Goal: Task Accomplishment & Management: Manage account settings

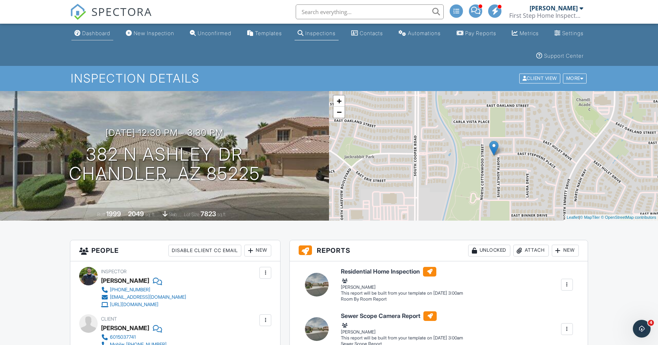
click at [103, 33] on div "Dashboard" at bounding box center [96, 33] width 28 height 6
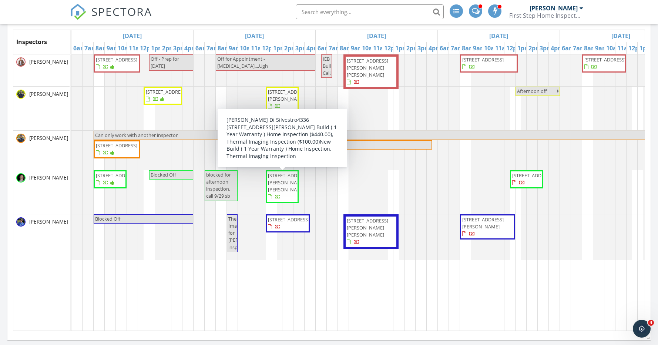
scroll to position [0, 122]
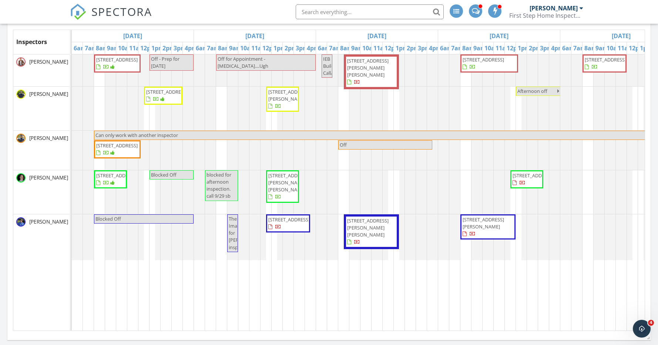
click at [282, 185] on span "4336 E Bernice St, Gilbert 85295" at bounding box center [288, 182] width 41 height 21
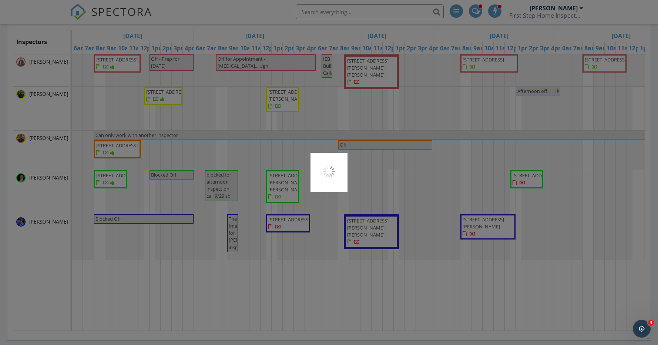
scroll to position [148, 0]
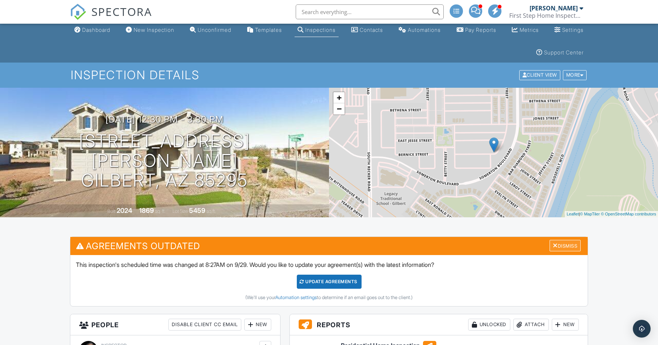
click at [566, 245] on div "Dismiss" at bounding box center [565, 245] width 31 height 11
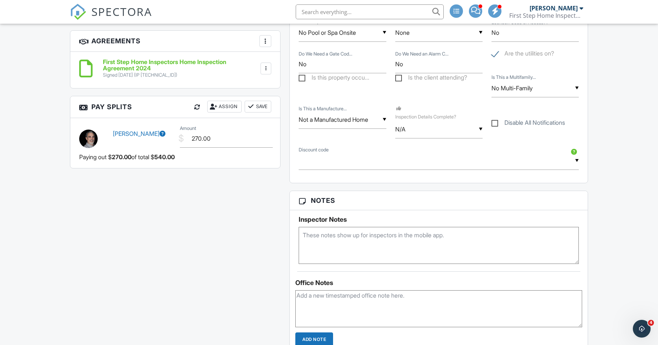
scroll to position [555, 0]
click at [332, 239] on textarea at bounding box center [439, 245] width 280 height 37
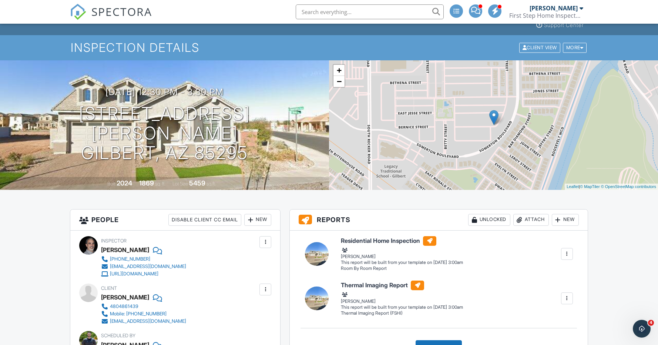
scroll to position [30, 0]
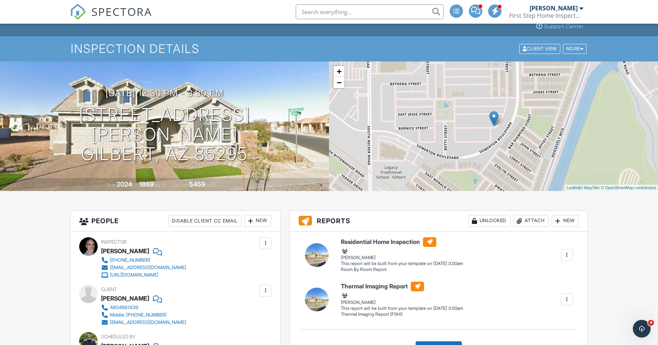
type textarea "[PERSON_NAME] will do thermal imaging earlier in the day."
click at [263, 223] on div "New" at bounding box center [257, 221] width 27 height 12
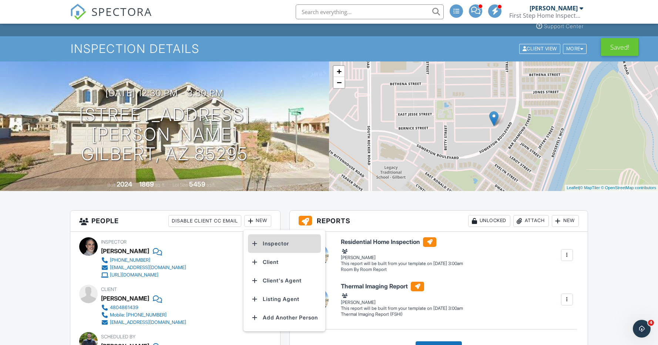
click at [271, 240] on li "Inspector" at bounding box center [284, 243] width 73 height 19
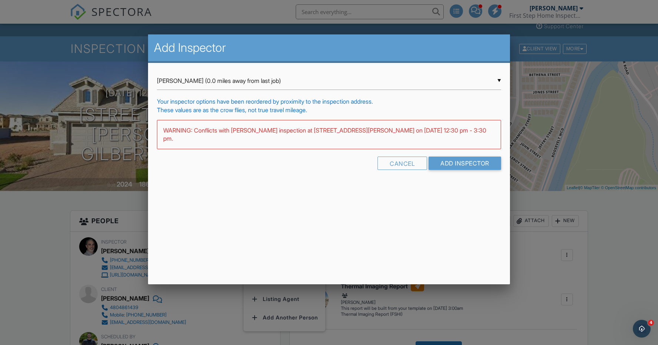
click at [196, 83] on div "▼ Logan Reeve (0.0 miles away from last job) Logan Reeve (0.0 miles away from l…" at bounding box center [329, 81] width 344 height 18
click at [199, 135] on span "Derek Couturier (44.1 miles away from last job)" at bounding box center [329, 136] width 344 height 19
type input "Derek Couturier (44.1 miles away from last job)"
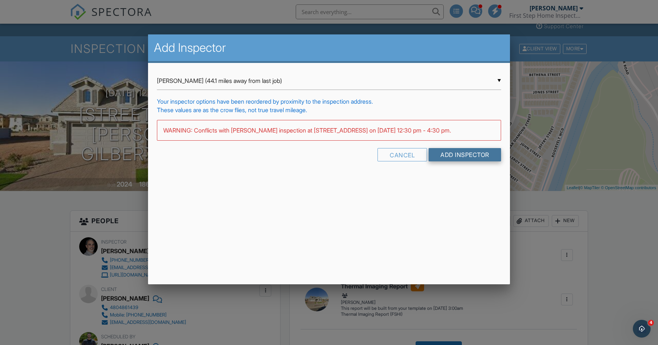
click at [444, 161] on input "Add Inspector" at bounding box center [465, 154] width 73 height 13
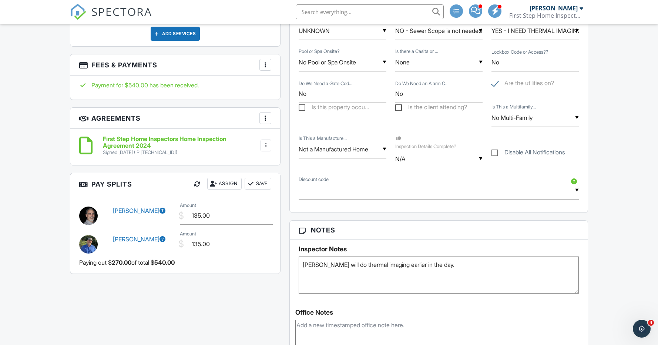
scroll to position [514, 0]
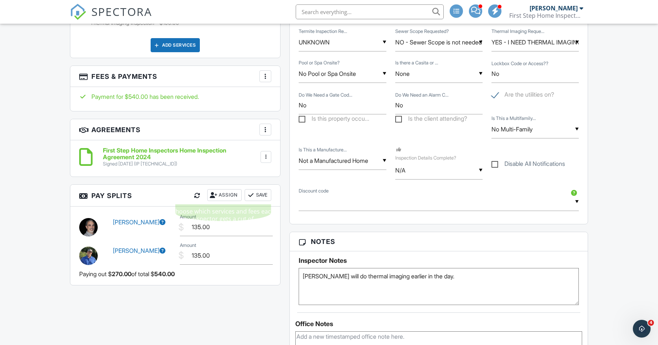
click at [227, 193] on div "Assign" at bounding box center [224, 195] width 34 height 12
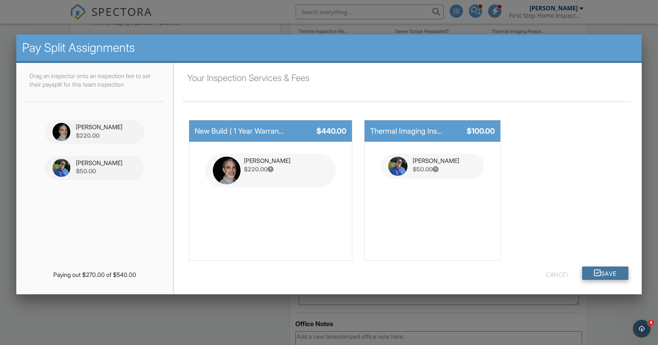
click at [601, 270] on button "Save" at bounding box center [605, 273] width 46 height 13
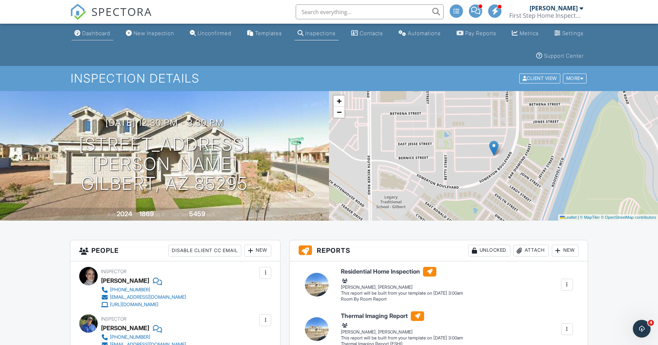
click at [97, 33] on div "Dashboard" at bounding box center [96, 33] width 28 height 6
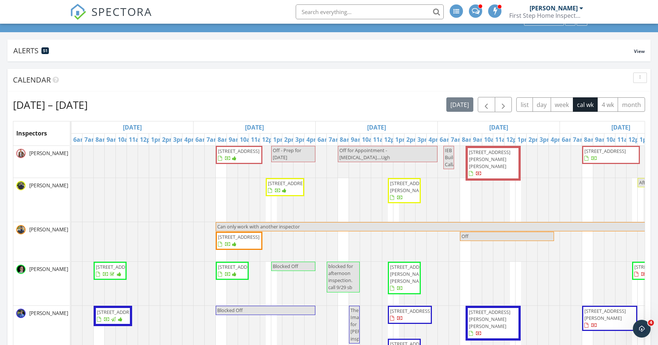
scroll to position [59, 0]
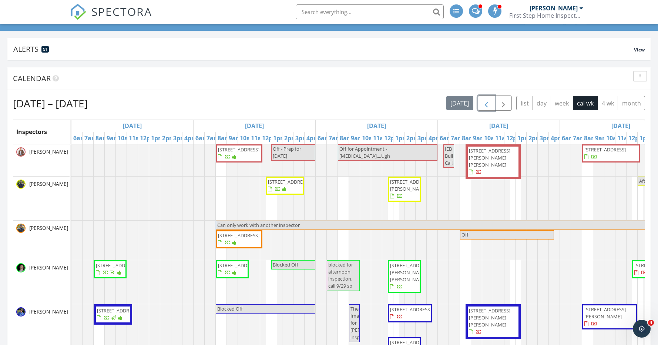
click at [488, 106] on span "button" at bounding box center [486, 103] width 9 height 9
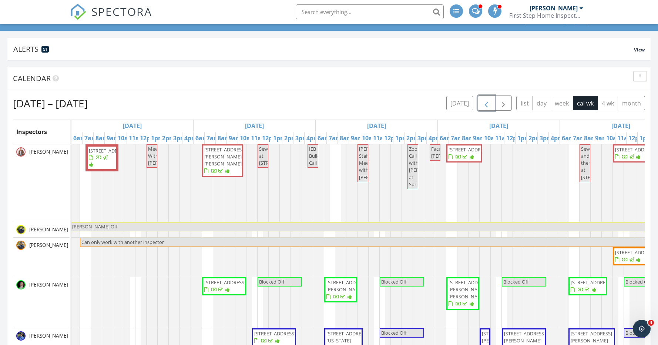
scroll to position [0, 281]
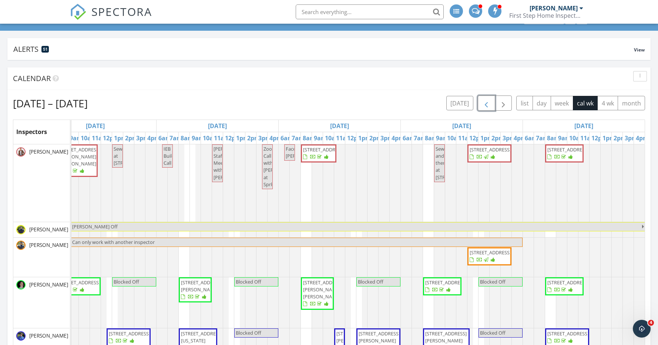
click at [322, 153] on span "[STREET_ADDRESS]" at bounding box center [323, 149] width 41 height 7
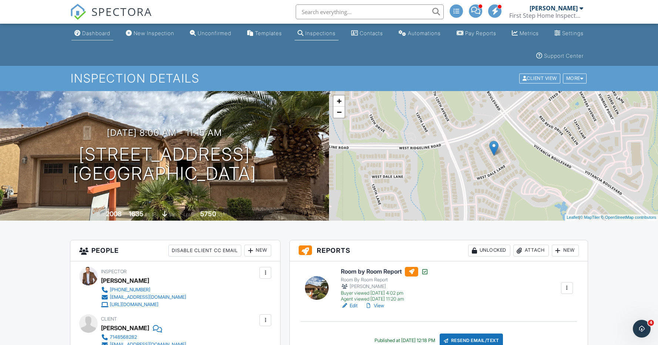
click at [106, 33] on div "Dashboard" at bounding box center [96, 33] width 28 height 6
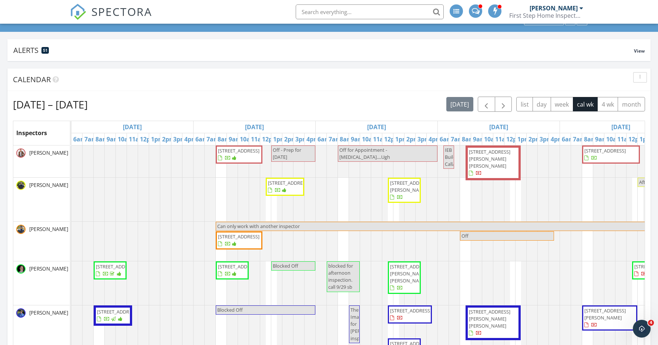
scroll to position [58, 0]
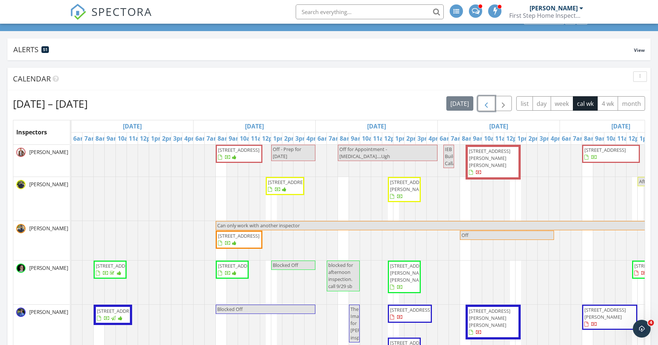
click at [487, 105] on span "button" at bounding box center [486, 103] width 9 height 9
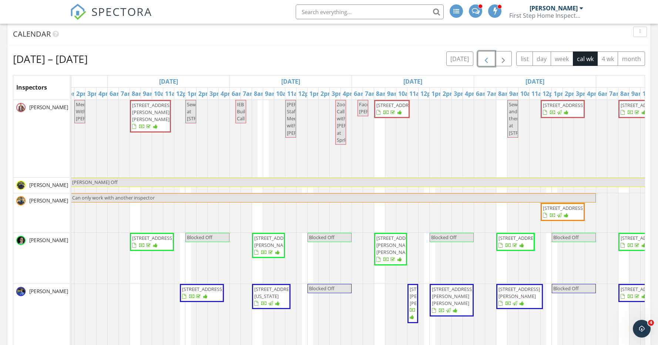
scroll to position [0, 0]
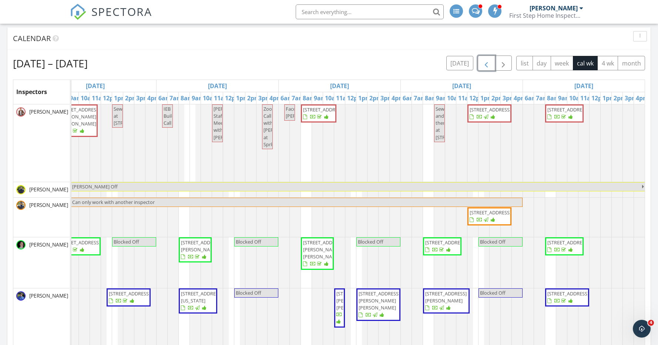
click at [491, 63] on button "button" at bounding box center [486, 63] width 17 height 15
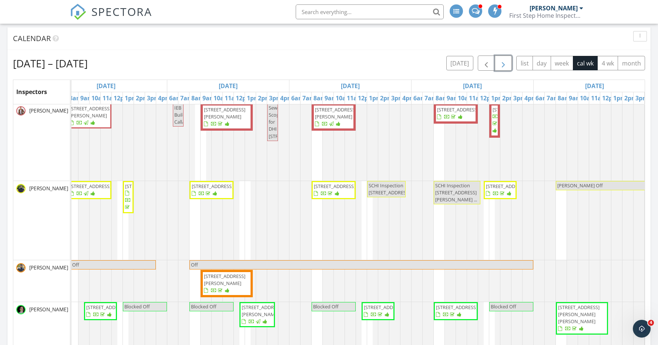
click at [504, 64] on span "button" at bounding box center [503, 63] width 9 height 9
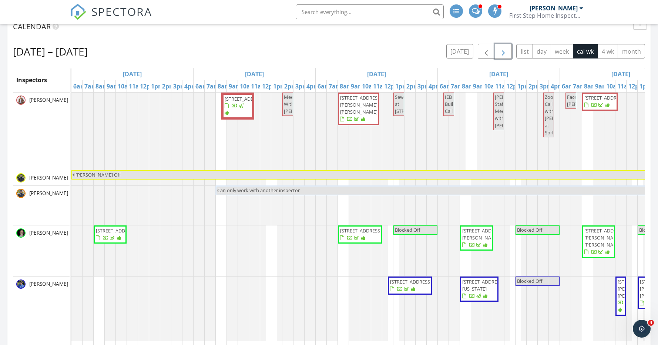
scroll to position [111, 0]
click at [502, 51] on span "button" at bounding box center [503, 50] width 9 height 9
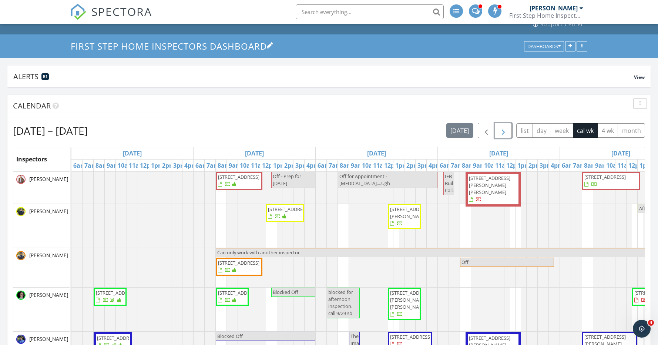
scroll to position [25, 0]
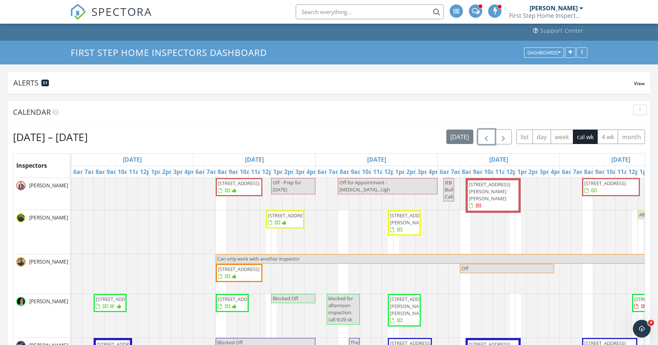
click at [485, 140] on span "button" at bounding box center [486, 137] width 9 height 9
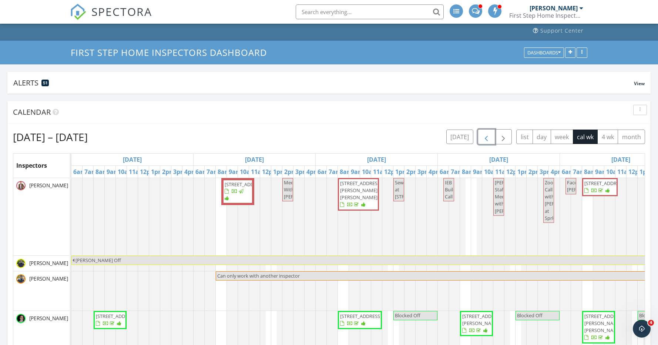
scroll to position [0, 1]
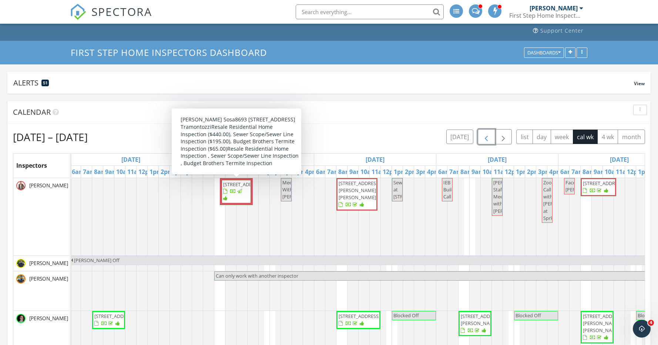
click at [236, 188] on span "8693 S 257th Ave E, Buckeye 85326" at bounding box center [243, 184] width 41 height 7
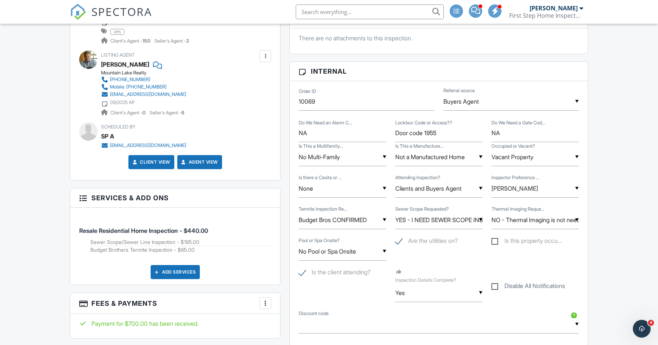
scroll to position [396, 0]
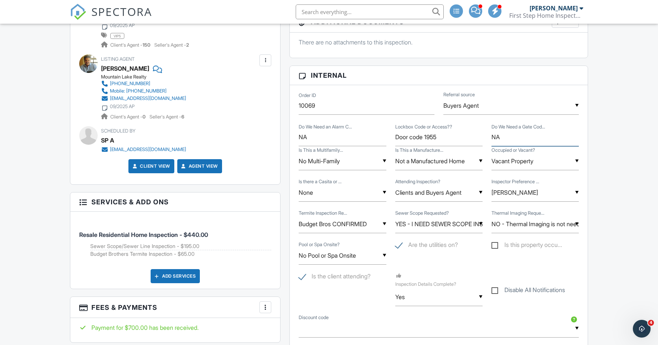
drag, startPoint x: 500, startPoint y: 138, endPoint x: 475, endPoint y: 137, distance: 25.6
click at [475, 137] on div "Do We Need an Alarm C... NA Lockbox Code or Access?? Door code 1955 Do We Need …" at bounding box center [438, 134] width 289 height 24
type input "No"
click at [324, 138] on input "NA" at bounding box center [342, 137] width 87 height 18
type input "No"
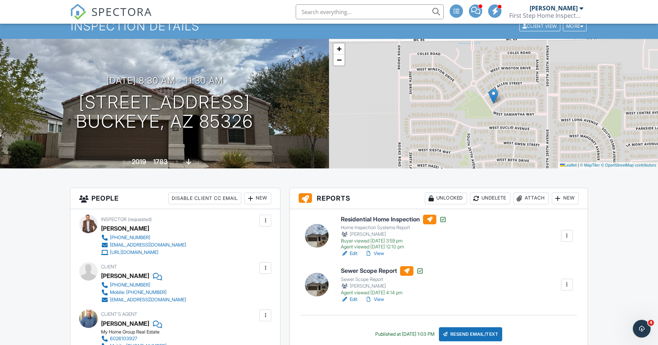
scroll to position [0, 0]
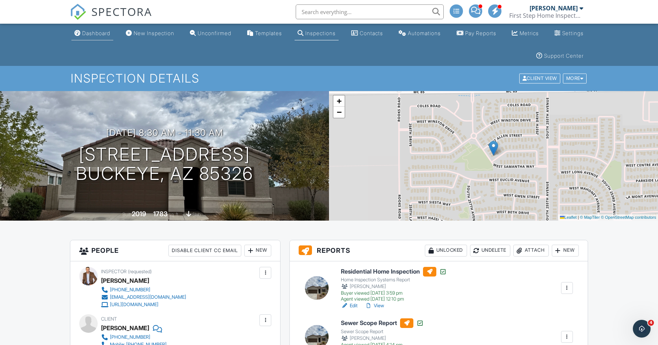
click at [103, 35] on div "Dashboard" at bounding box center [96, 33] width 28 height 6
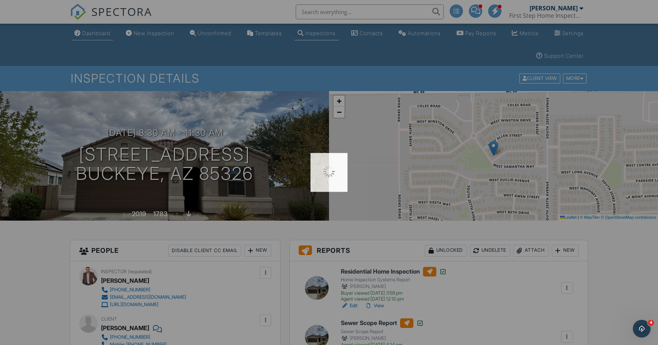
scroll to position [0, 0]
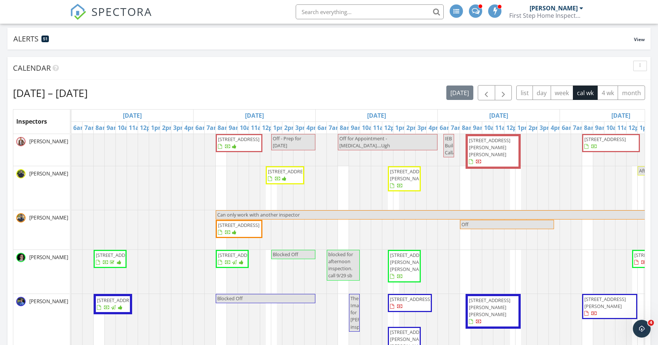
scroll to position [71, 0]
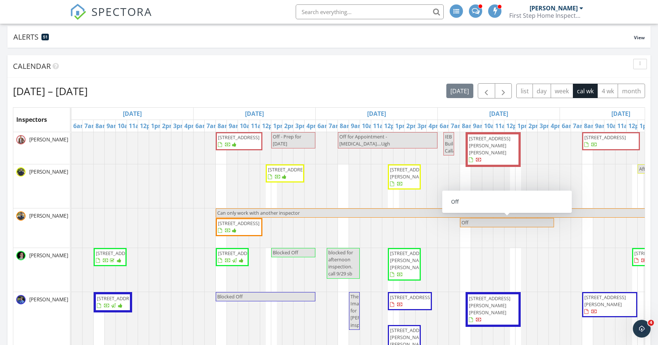
click at [469, 221] on span "Off" at bounding box center [465, 222] width 9 height 7
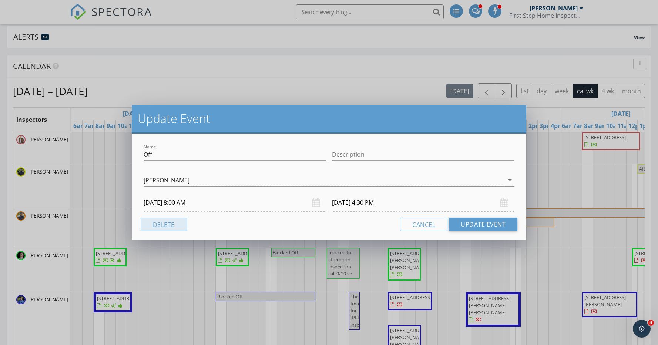
click at [174, 224] on button "Delete" at bounding box center [164, 224] width 46 height 13
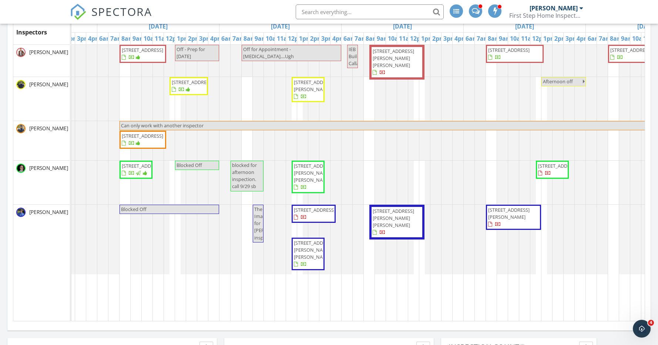
scroll to position [159, 0]
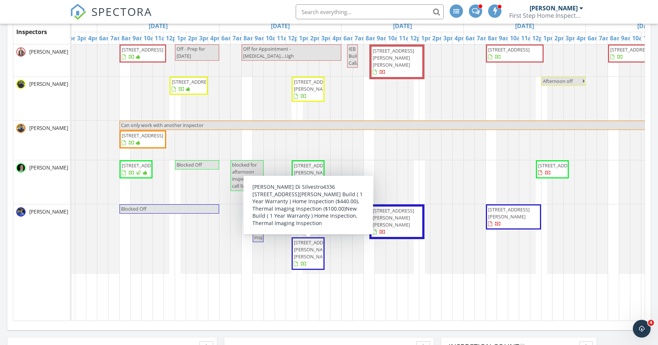
click at [303, 247] on span "[STREET_ADDRESS][PERSON_NAME][PERSON_NAME]" at bounding box center [314, 249] width 41 height 21
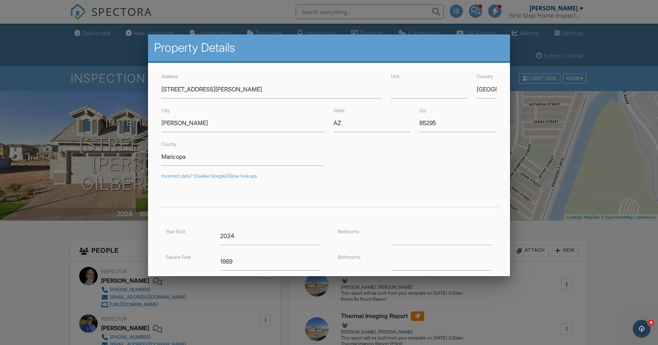
drag, startPoint x: 632, startPoint y: 243, endPoint x: 588, endPoint y: 245, distance: 43.7
click at [632, 243] on div at bounding box center [329, 178] width 658 height 431
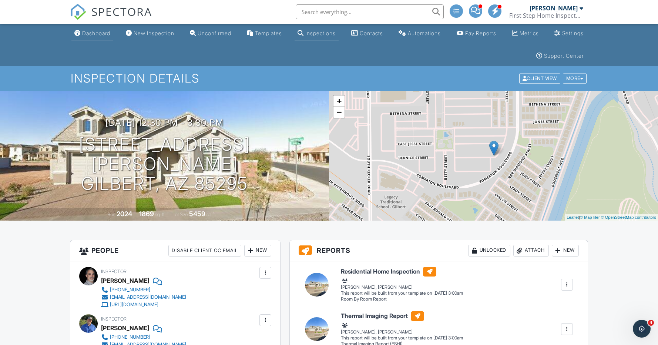
click at [89, 31] on div "Dashboard" at bounding box center [96, 33] width 28 height 6
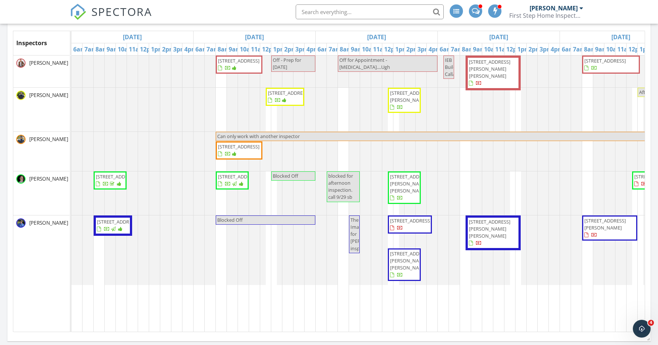
scroll to position [151, 0]
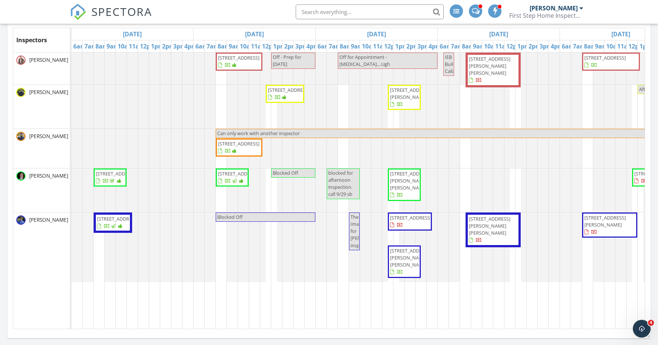
click at [352, 233] on span "Thermal Image for Gilbert inspection" at bounding box center [369, 231] width 37 height 35
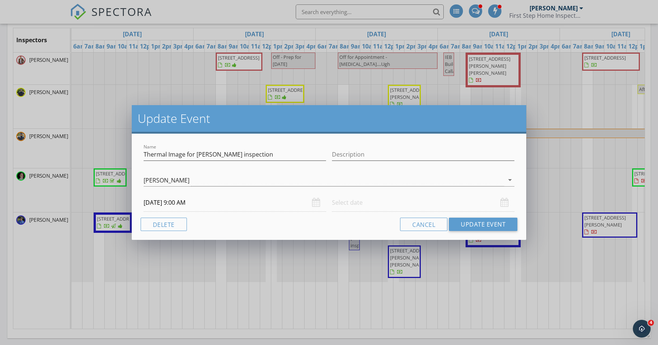
scroll to position [150, 0]
drag, startPoint x: 248, startPoint y: 154, endPoint x: 196, endPoint y: 154, distance: 52.2
click at [196, 154] on input "Thermal Image for Gilbert inspection" at bounding box center [235, 154] width 183 height 12
click at [264, 155] on input "Thermal Image for" at bounding box center [235, 154] width 183 height 12
paste input "[STREET_ADDRESS][PERSON_NAME]"
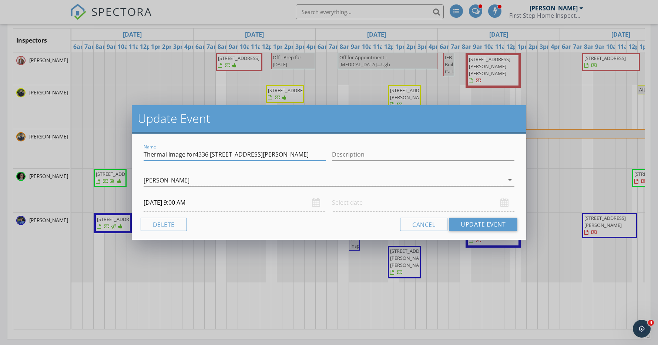
click at [194, 153] on input "Thermal Image for4336 E Bernice St" at bounding box center [235, 154] width 183 height 12
click at [251, 152] on input "Thermal Image for 4336 E Bernice St" at bounding box center [235, 154] width 183 height 12
type input "Thermal Image for 4336 E Bernice St, Gilbert"
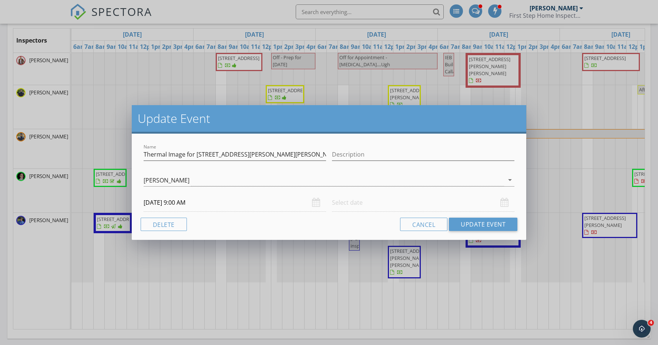
click at [354, 207] on input "text" at bounding box center [423, 203] width 183 height 18
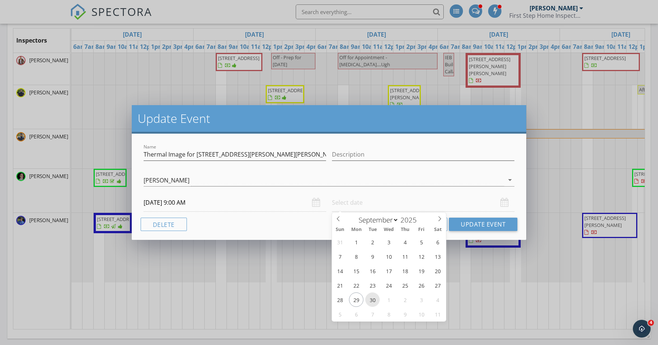
type input "09/30/2025 12:00 PM"
type input "11"
type input "55"
type input "09/30/2025 11:55 AM"
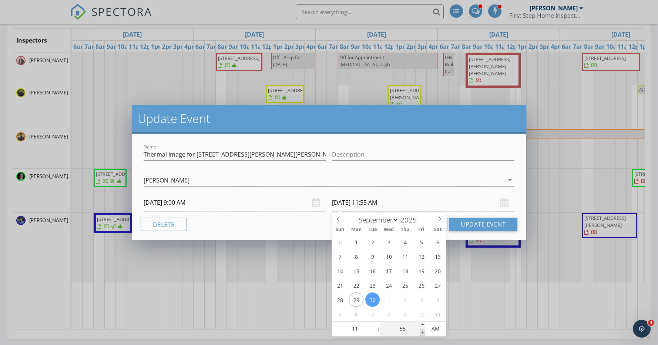
click at [421, 330] on span at bounding box center [422, 332] width 5 height 7
type input "50"
type input "09/30/2025 11:50 AM"
click at [421, 330] on span at bounding box center [422, 332] width 5 height 7
type input "55"
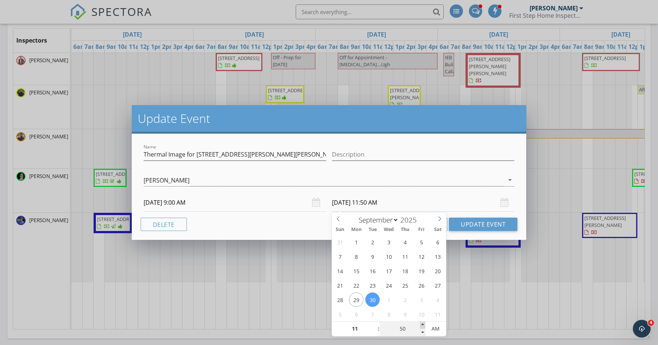
type input "09/30/2025 11:55 AM"
click at [423, 324] on span at bounding box center [422, 324] width 5 height 7
type input "12"
type input "00"
type input "09/30/2025 12:00 PM"
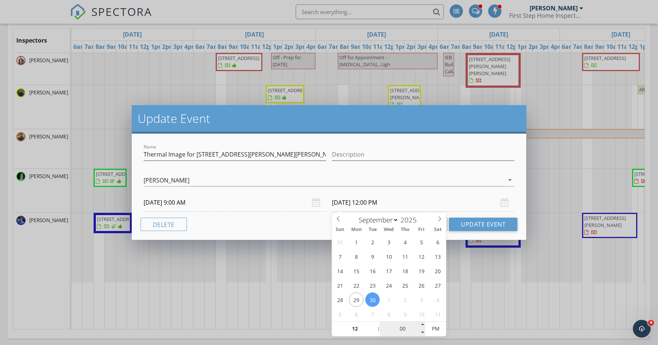
drag, startPoint x: 423, startPoint y: 324, endPoint x: 409, endPoint y: 329, distance: 15.0
click at [423, 324] on span at bounding box center [422, 324] width 5 height 7
type input "11"
type input "09/30/2025 11:00 AM"
click at [376, 331] on span at bounding box center [374, 332] width 5 height 7
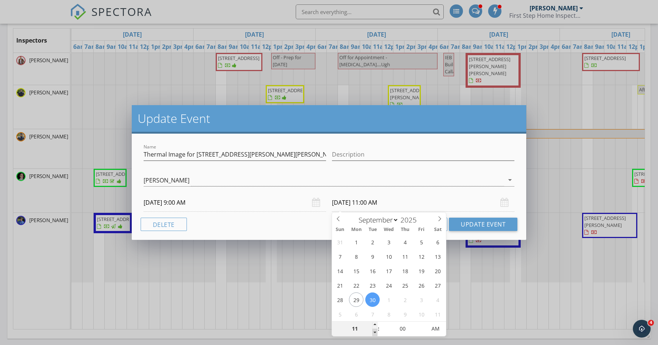
type input "10"
type input "09/30/2025 10:00 AM"
click at [376, 331] on span at bounding box center [374, 332] width 5 height 7
click at [484, 224] on button "Update Event" at bounding box center [483, 224] width 68 height 13
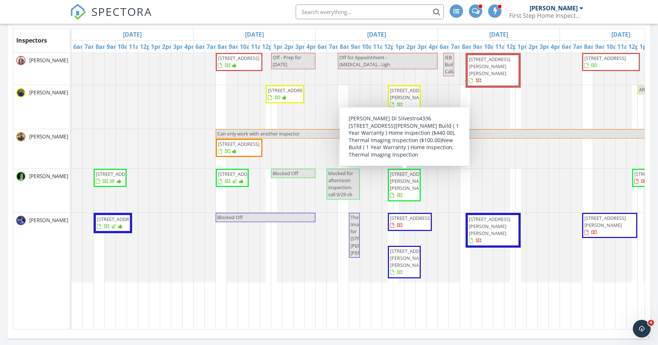
click at [409, 182] on span "4336 E Bernice St, Gilbert 85295" at bounding box center [410, 181] width 41 height 21
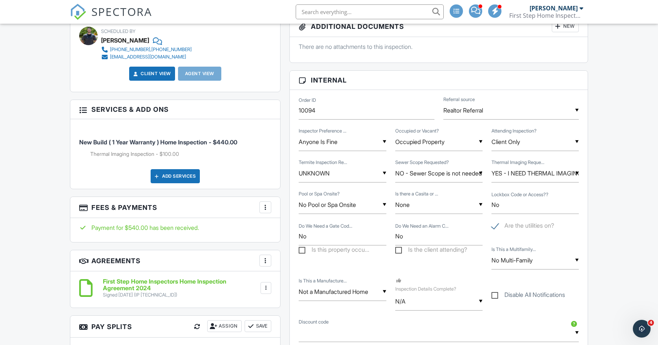
scroll to position [395, 0]
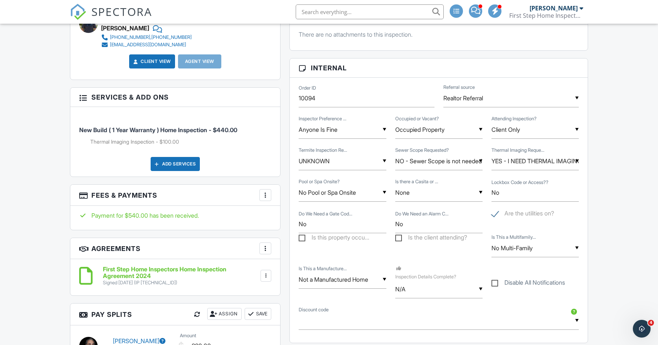
click at [345, 161] on input "UNKNOWN" at bounding box center [342, 161] width 87 height 18
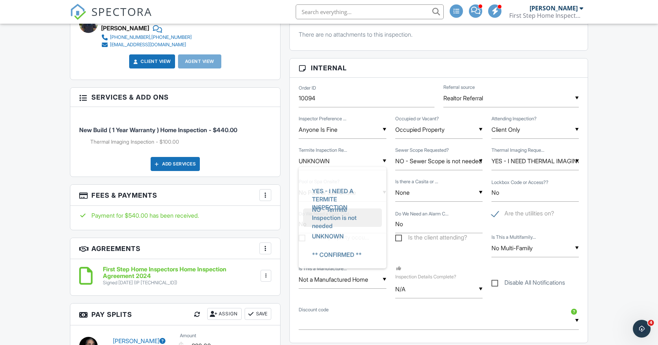
click at [338, 220] on span "NO - Termite Inspection is not needed" at bounding box center [342, 217] width 73 height 35
type input "NO - Termite Inspection is not needed"
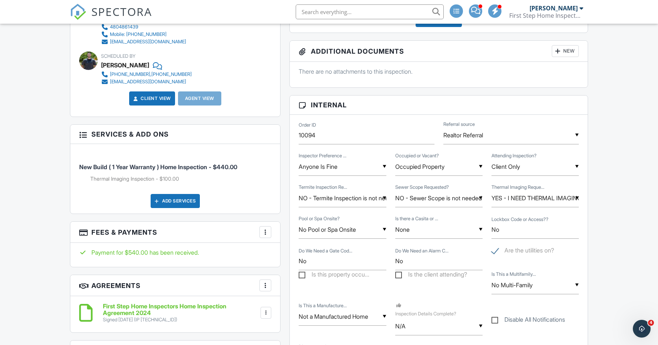
scroll to position [358, 0]
drag, startPoint x: 499, startPoint y: 228, endPoint x: 483, endPoint y: 227, distance: 16.7
click at [483, 227] on div "▼ No Pool or Spa Onsite Pool and/or Hot Tub/Spa (Pool Only or Both) Hot Tub/Spa…" at bounding box center [438, 229] width 289 height 31
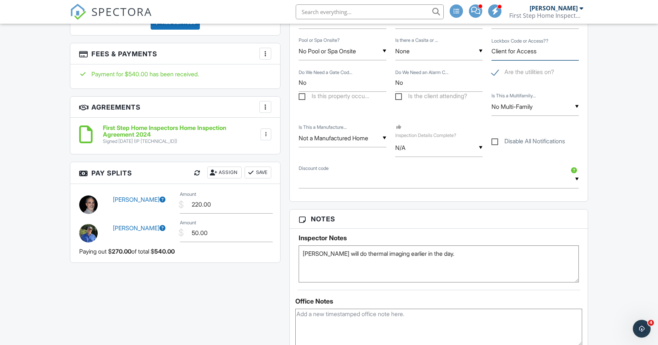
scroll to position [539, 0]
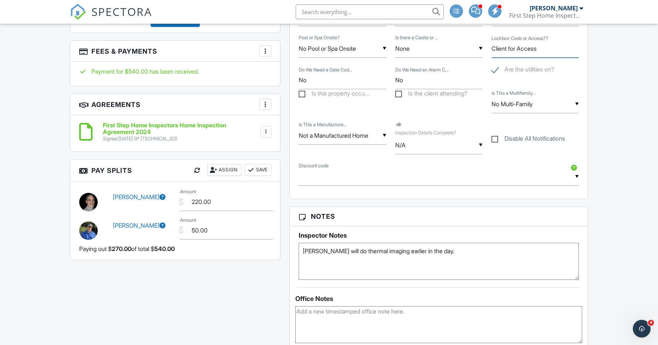
type input "Client for Access"
click at [411, 148] on div "▼ N/A N/A Yes No N/A Yes No" at bounding box center [438, 145] width 87 height 18
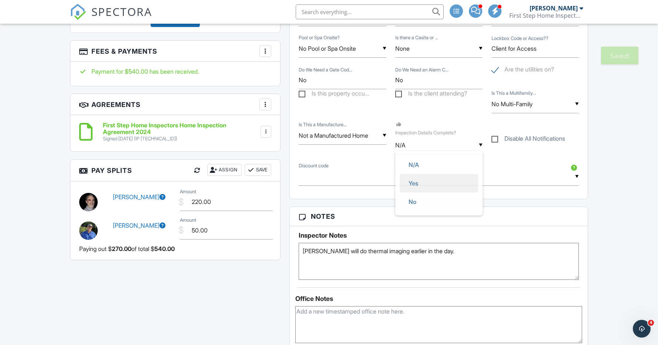
click at [415, 185] on span "Yes" at bounding box center [413, 183] width 21 height 19
type input "Yes"
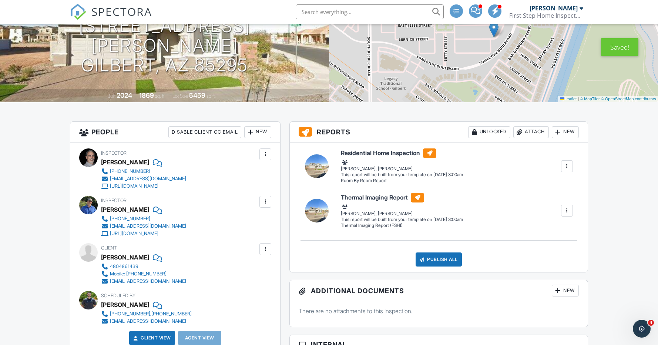
scroll to position [0, 0]
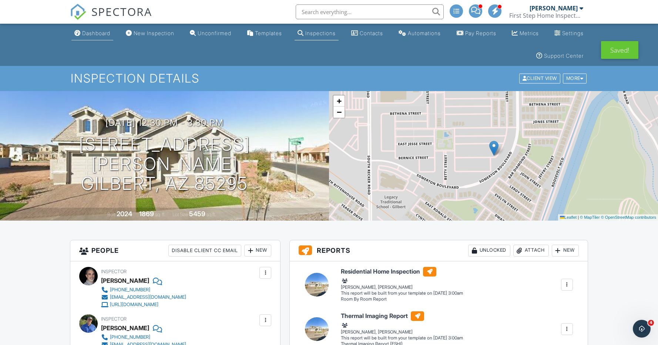
click at [98, 31] on div "Dashboard" at bounding box center [96, 33] width 28 height 6
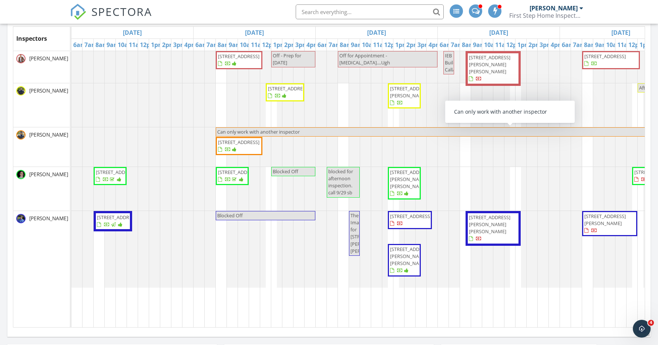
scroll to position [157, 0]
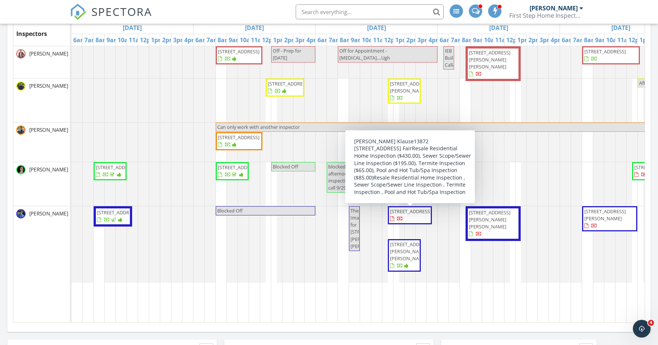
click at [422, 215] on span "[STREET_ADDRESS]" at bounding box center [410, 211] width 41 height 7
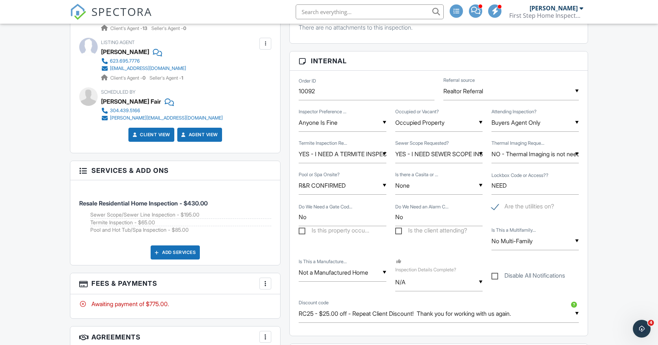
scroll to position [404, 0]
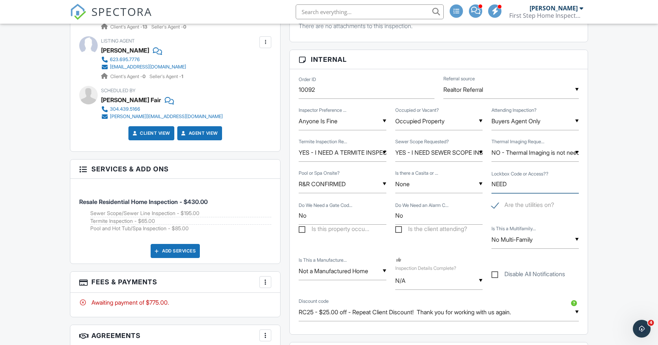
click at [527, 186] on input "NEED" at bounding box center [535, 184] width 87 height 18
type input "N"
paste input "8535878"
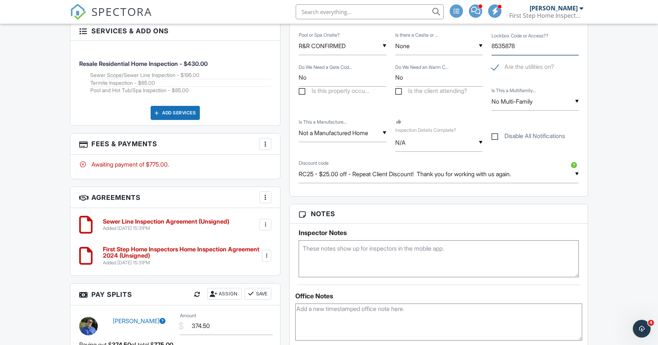
scroll to position [542, 0]
type input "8535878"
click at [349, 249] on textarea at bounding box center [439, 258] width 280 height 37
paste textarea "8535878"
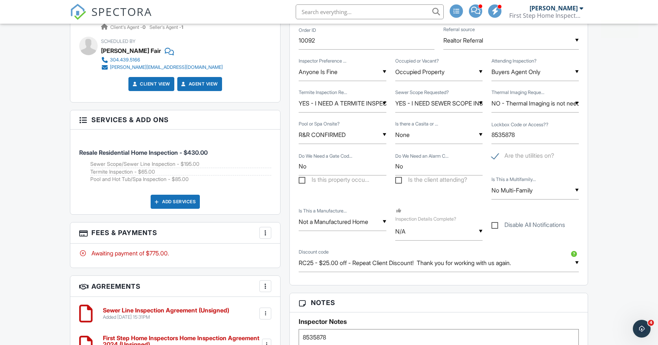
scroll to position [448, 0]
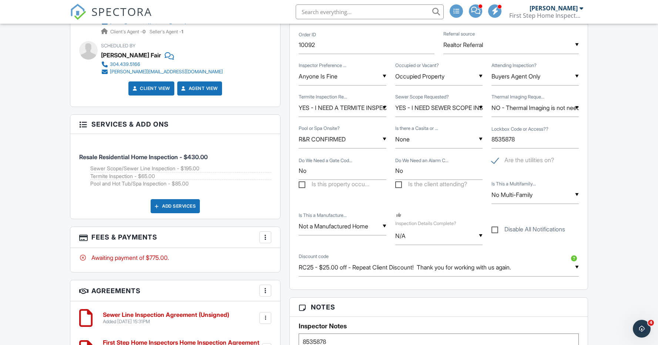
type textarea "8535878"
click at [358, 184] on label "Is this property occu..." at bounding box center [334, 185] width 71 height 9
click at [304, 184] on input "Is this property occu..." at bounding box center [301, 185] width 5 height 5
checkbox input "true"
click at [442, 185] on label "Is the client attending?" at bounding box center [431, 185] width 72 height 9
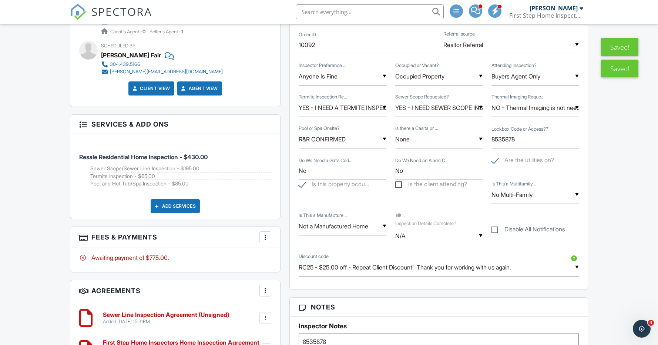
click at [400, 185] on input "Is the client attending?" at bounding box center [397, 185] width 5 height 5
checkbox input "true"
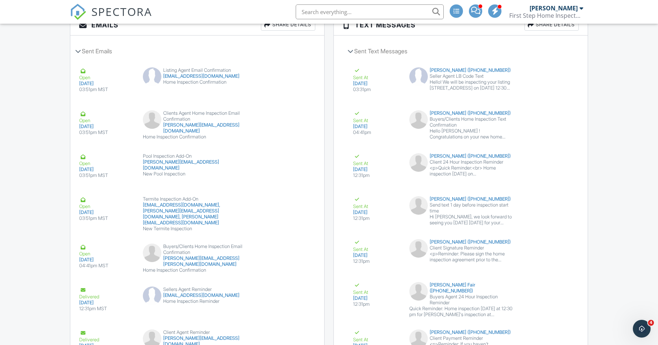
scroll to position [1281, 0]
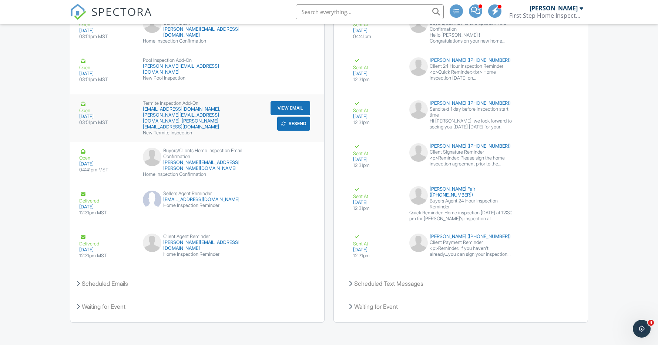
click at [296, 121] on button "Resend" at bounding box center [293, 124] width 33 height 14
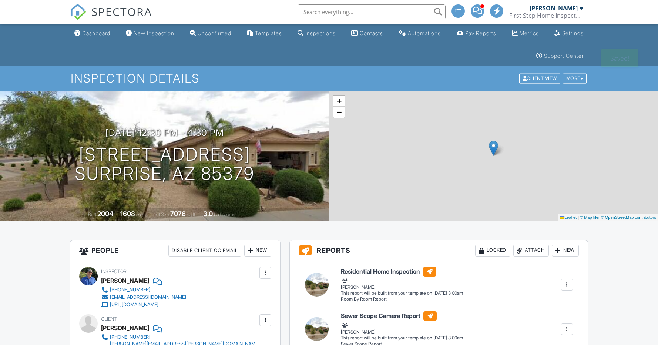
click at [95, 34] on div "Dashboard" at bounding box center [96, 33] width 28 height 6
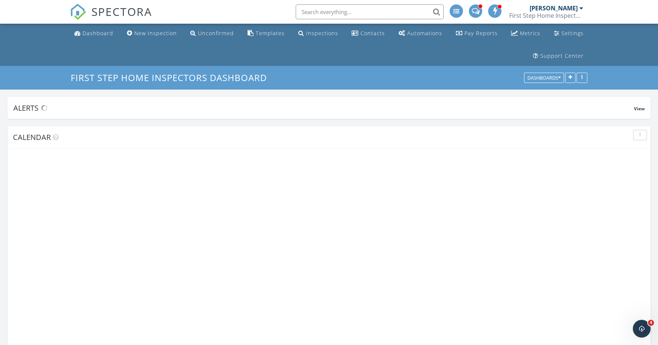
scroll to position [159, 210]
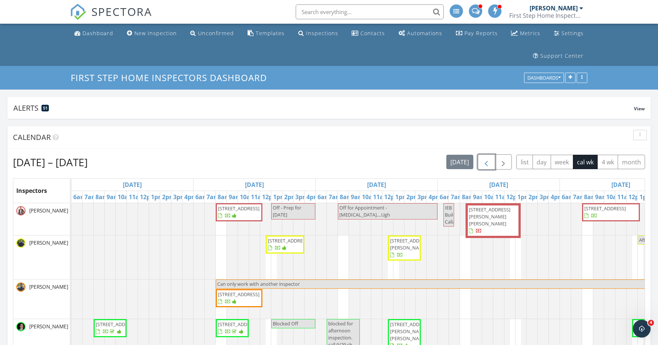
click at [485, 163] on span "button" at bounding box center [486, 162] width 9 height 9
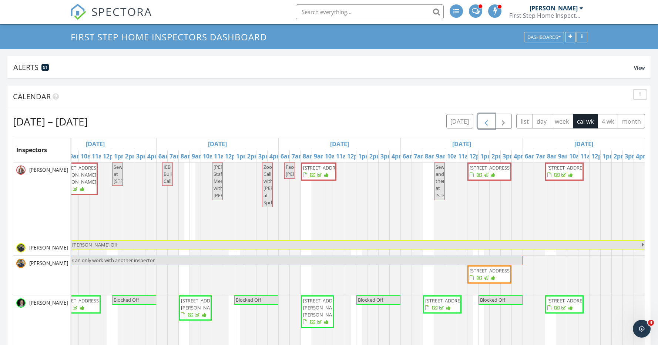
scroll to position [0, 0]
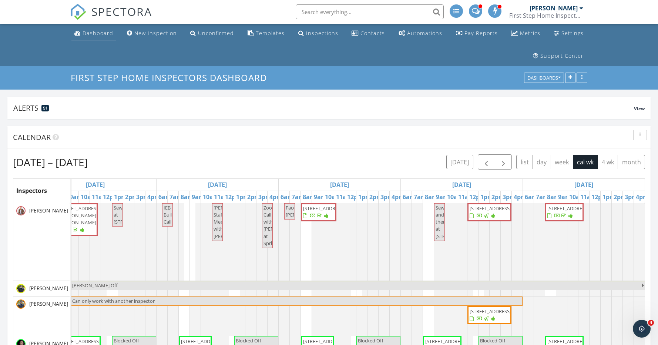
click at [95, 32] on div "Dashboard" at bounding box center [98, 33] width 31 height 7
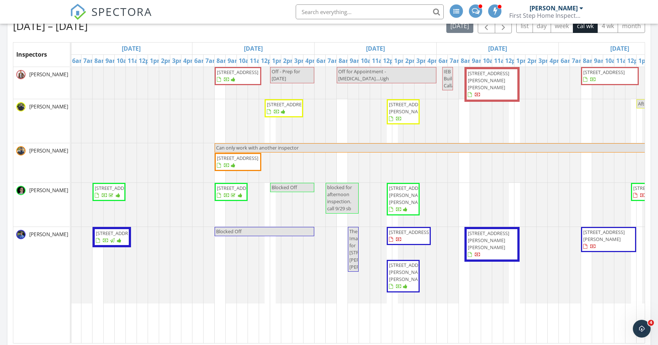
scroll to position [0, 1]
click at [402, 115] on span "[STREET_ADDRESS][PERSON_NAME]" at bounding box center [409, 108] width 41 height 14
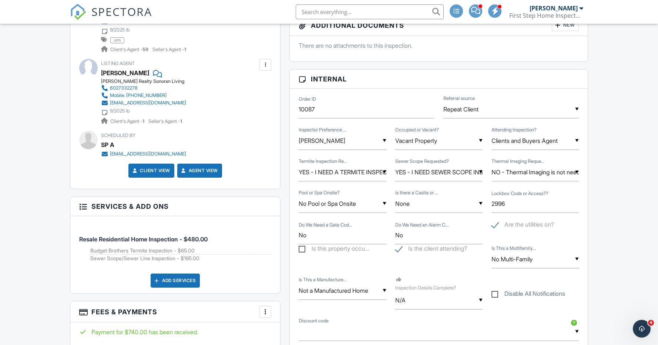
scroll to position [19, 0]
click at [358, 172] on input "YES - I NEED A TERMITE INSPECTION" at bounding box center [342, 172] width 87 height 18
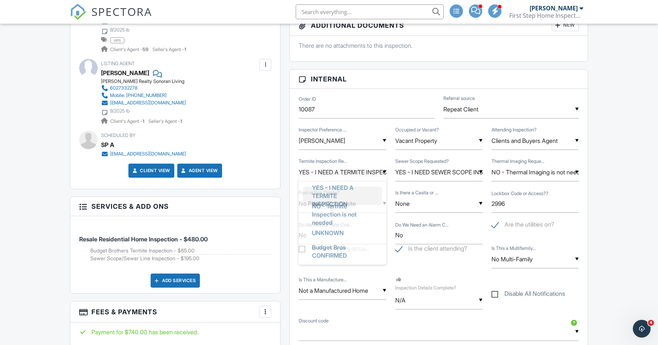
scroll to position [0, 0]
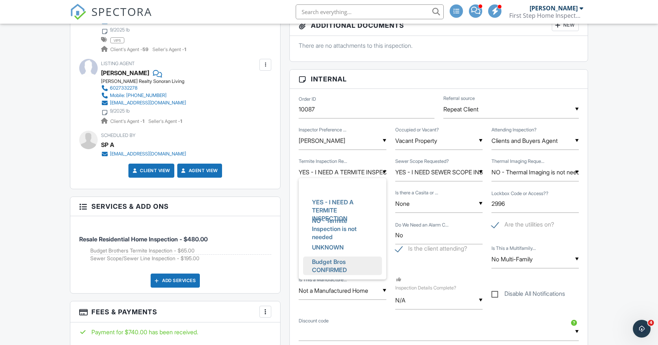
click at [331, 266] on span "Budget Bros CONFIRMED" at bounding box center [342, 266] width 73 height 27
type input "Budget Bros CONFIRMED"
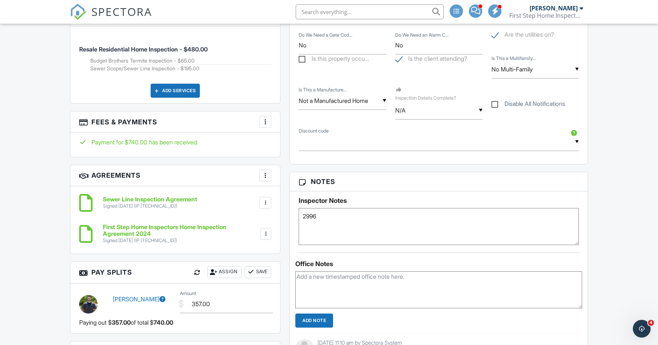
scroll to position [575, 0]
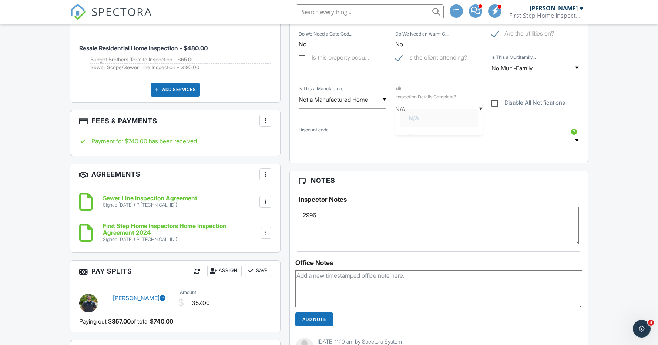
click at [434, 114] on div "▼ N/A N/A Yes No N/A Yes No" at bounding box center [438, 109] width 87 height 18
click at [424, 152] on span "Yes" at bounding box center [413, 147] width 21 height 19
type input "Yes"
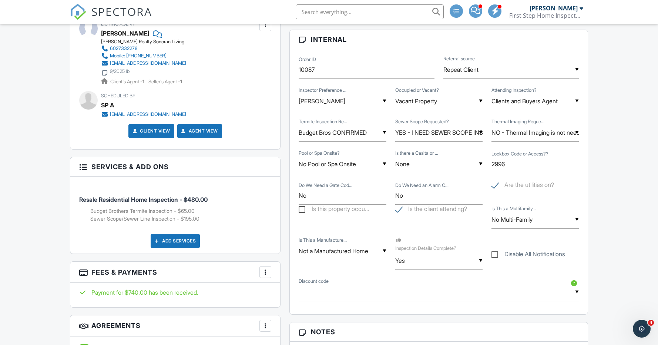
scroll to position [0, 0]
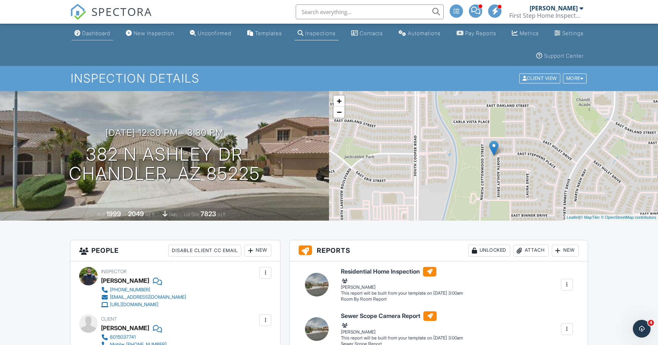
click at [98, 32] on div "Dashboard" at bounding box center [96, 33] width 28 height 6
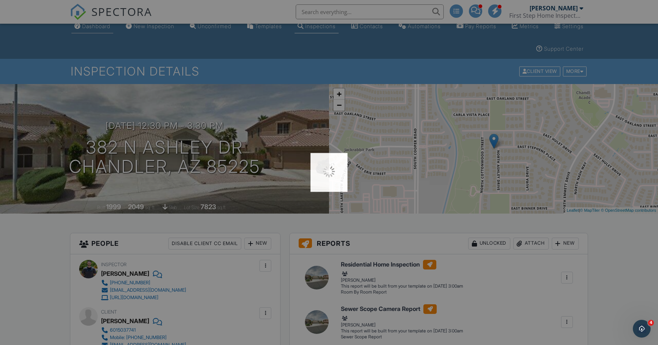
scroll to position [10, 0]
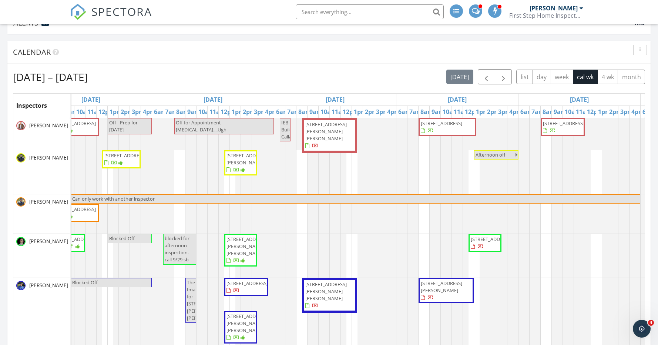
scroll to position [84, 0]
click at [502, 76] on span "button" at bounding box center [503, 77] width 9 height 9
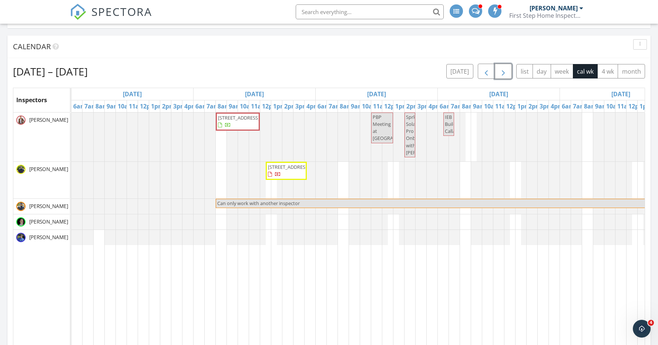
scroll to position [91, 0]
click at [485, 70] on span "button" at bounding box center [486, 71] width 9 height 9
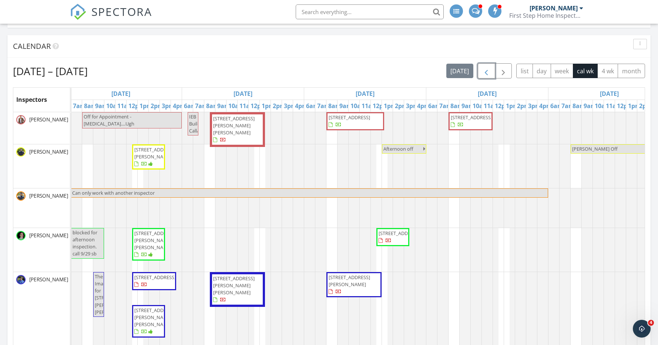
scroll to position [0, 0]
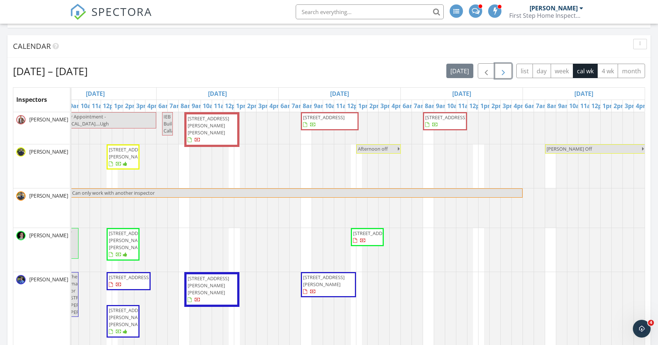
click at [504, 74] on span "button" at bounding box center [503, 71] width 9 height 9
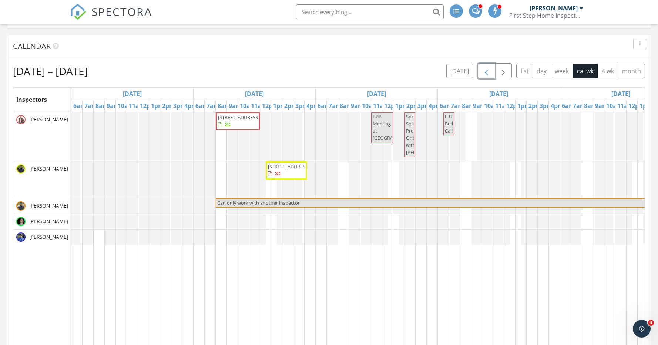
click at [488, 72] on span "button" at bounding box center [486, 71] width 9 height 9
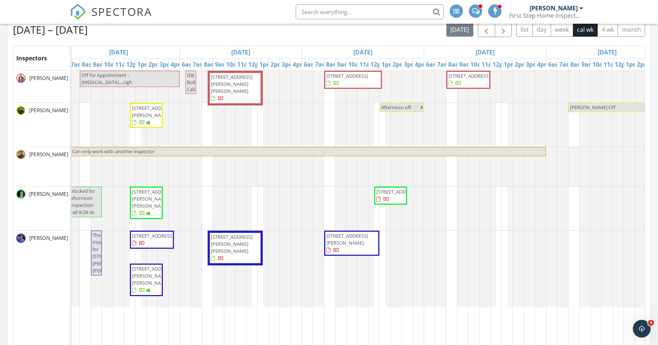
scroll to position [122, 0]
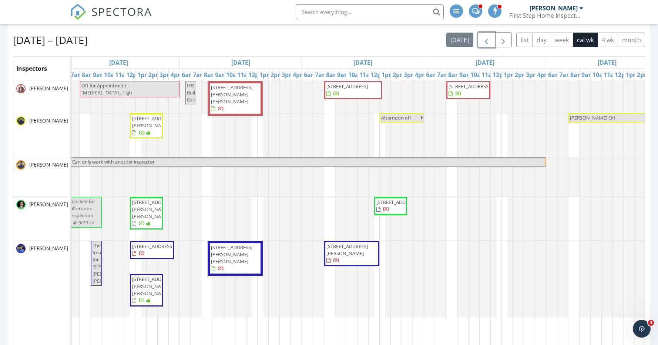
click at [454, 206] on div "[STREET_ADDRESS] Off - Prep for [DATE] Off for Appointment - [MEDICAL_DATA]....…" at bounding box center [240, 219] width 855 height 277
click at [459, 173] on link "Inspection" at bounding box center [451, 175] width 38 height 12
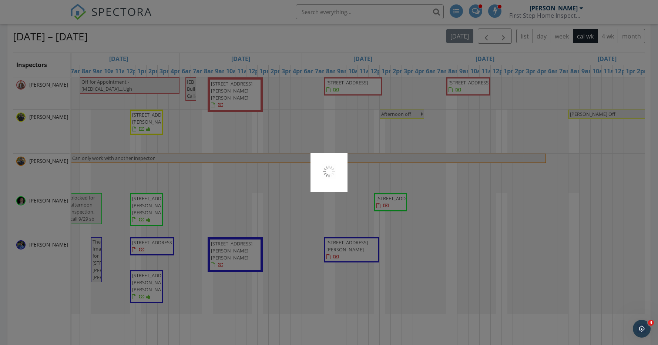
scroll to position [126, 0]
